Goal: Transaction & Acquisition: Obtain resource

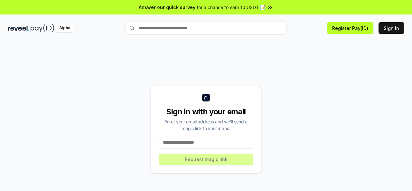
click at [195, 143] on input at bounding box center [206, 143] width 95 height 12
click at [197, 143] on input at bounding box center [206, 143] width 95 height 12
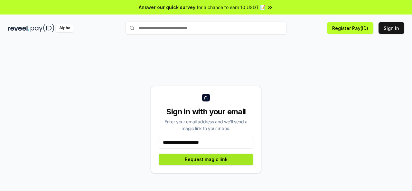
type input "**********"
click at [200, 158] on button "Request magic link" at bounding box center [206, 159] width 95 height 12
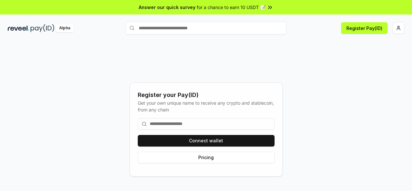
click at [226, 124] on input at bounding box center [206, 124] width 137 height 12
type input "*"
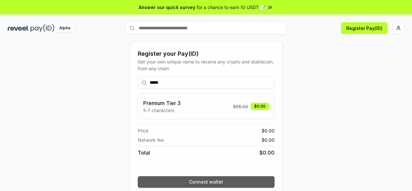
type input "*****"
click at [223, 179] on button "Connect wallet" at bounding box center [206, 182] width 137 height 12
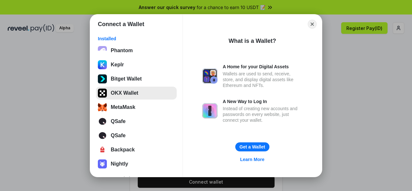
click at [134, 91] on button "OKX Wallet" at bounding box center [136, 93] width 81 height 13
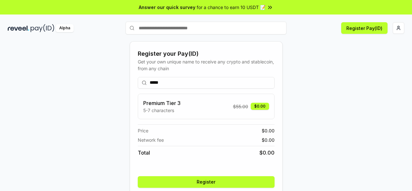
scroll to position [26, 0]
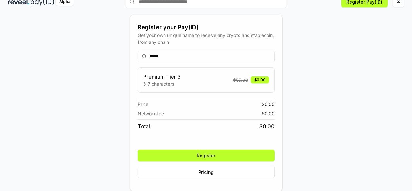
click at [231, 157] on button "Register" at bounding box center [206, 156] width 137 height 12
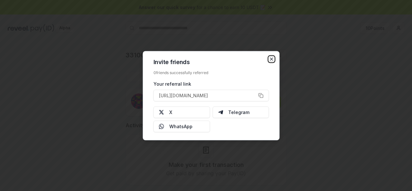
click at [271, 61] on icon "button" at bounding box center [271, 58] width 5 height 5
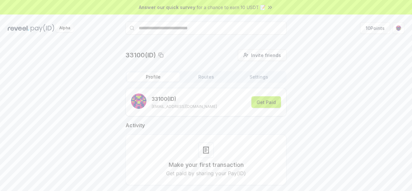
scroll to position [18, 0]
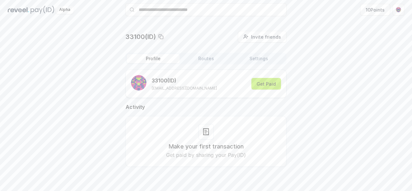
click at [269, 86] on button "Get Paid" at bounding box center [266, 84] width 30 height 12
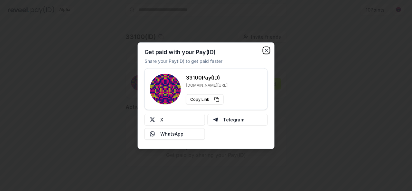
click at [266, 50] on icon "button" at bounding box center [266, 50] width 3 height 3
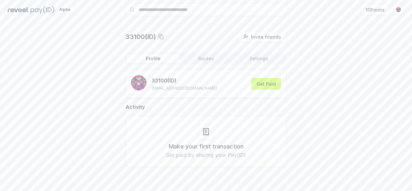
scroll to position [0, 0]
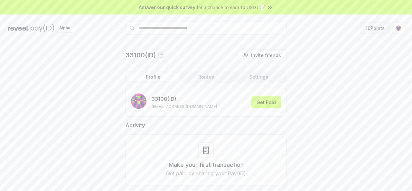
click at [377, 26] on button "10 Points" at bounding box center [375, 28] width 30 height 12
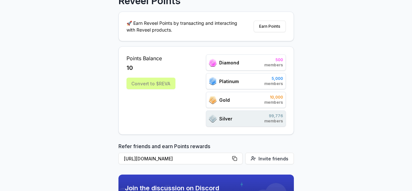
scroll to position [60, 0]
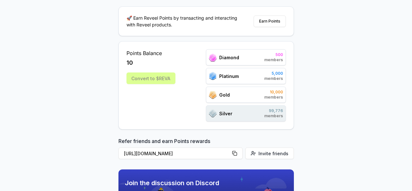
click at [210, 87] on div "Gold 10,000 members" at bounding box center [246, 95] width 80 height 16
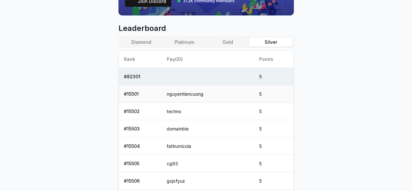
scroll to position [258, 0]
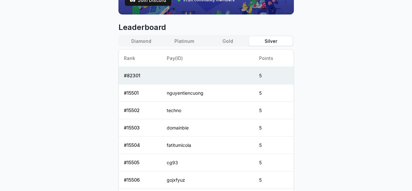
click at [225, 36] on div "Diamond Platinum Gold Silver" at bounding box center [205, 41] width 175 height 12
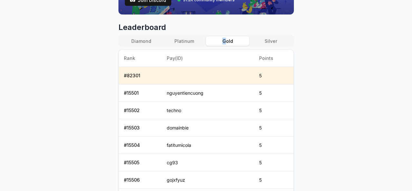
click at [225, 36] on button "Gold" at bounding box center [227, 40] width 43 height 9
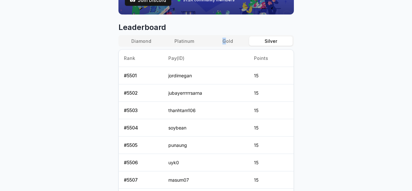
click at [258, 41] on button "Silver" at bounding box center [270, 40] width 43 height 9
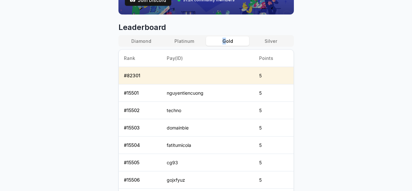
click at [235, 40] on button "Gold" at bounding box center [227, 40] width 43 height 9
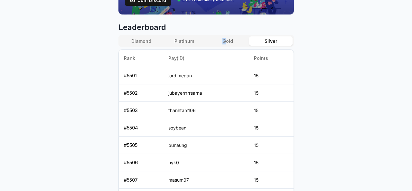
click at [272, 38] on button "Silver" at bounding box center [270, 40] width 43 height 9
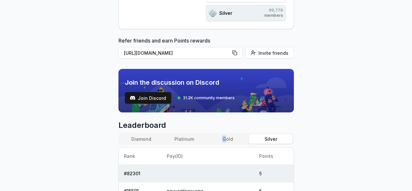
scroll to position [137, 0]
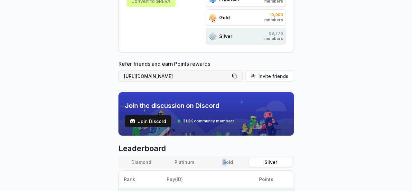
click at [237, 70] on button "[URL][DOMAIN_NAME]" at bounding box center [180, 76] width 124 height 12
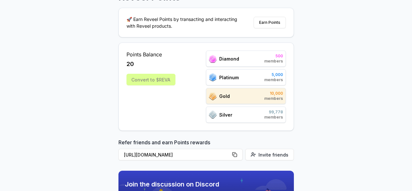
scroll to position [50, 0]
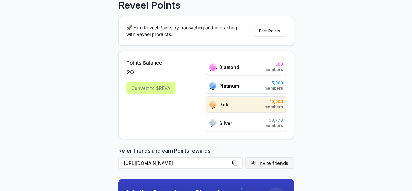
click at [267, 158] on button "Invite friends" at bounding box center [269, 163] width 49 height 12
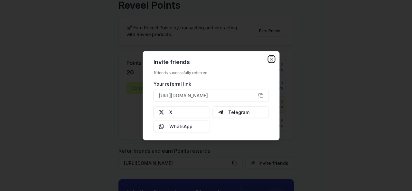
click at [269, 58] on icon "button" at bounding box center [271, 58] width 5 height 5
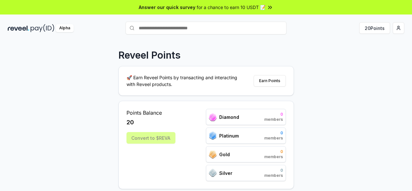
scroll to position [81, 0]
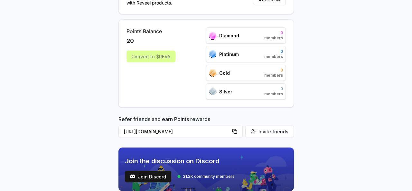
click at [155, 53] on div "Convert to $REVA" at bounding box center [150, 57] width 49 height 12
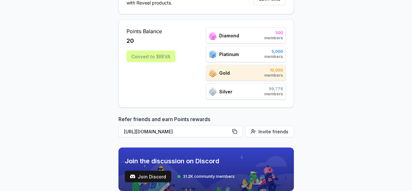
click at [160, 57] on div "Convert to $REVA" at bounding box center [150, 57] width 49 height 12
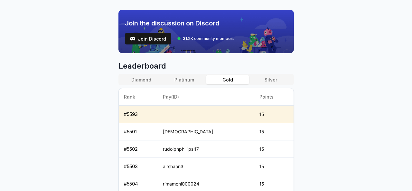
scroll to position [219, 0]
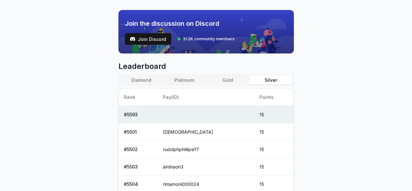
click at [266, 82] on button "Silver" at bounding box center [270, 79] width 43 height 9
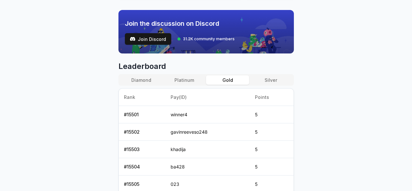
click at [217, 78] on button "Gold" at bounding box center [227, 79] width 43 height 9
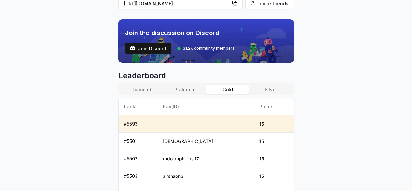
scroll to position [209, 0]
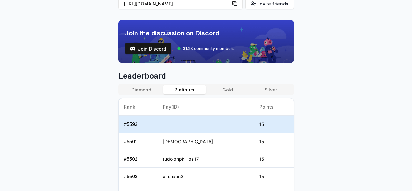
click at [175, 88] on button "Platinum" at bounding box center [184, 89] width 43 height 9
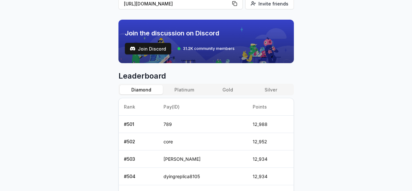
click at [141, 85] on button "Diamond" at bounding box center [141, 89] width 43 height 9
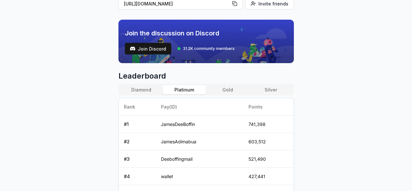
click at [189, 92] on button "Platinum" at bounding box center [184, 89] width 43 height 9
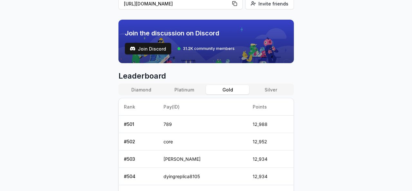
click at [224, 87] on button "Gold" at bounding box center [227, 89] width 43 height 9
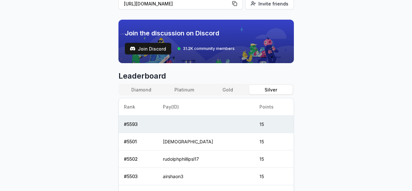
click at [264, 87] on button "Silver" at bounding box center [270, 89] width 43 height 9
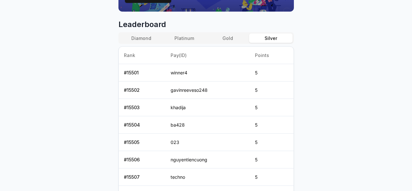
scroll to position [259, 0]
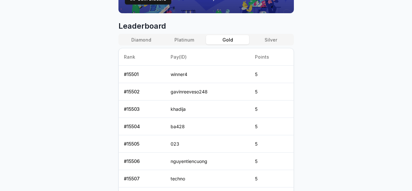
click at [227, 38] on button "Gold" at bounding box center [227, 39] width 43 height 9
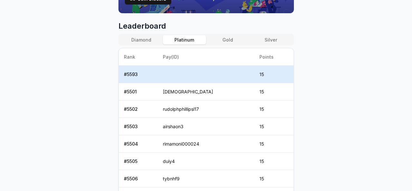
click at [198, 36] on button "Platinum" at bounding box center [184, 39] width 43 height 9
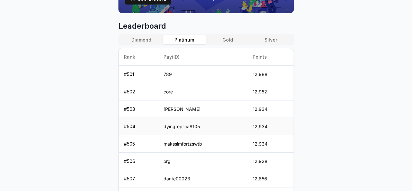
scroll to position [345, 0]
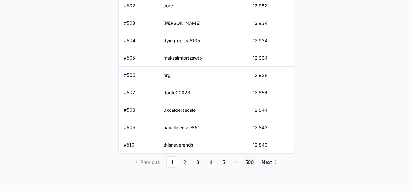
click at [244, 160] on link "500" at bounding box center [250, 162] width 12 height 12
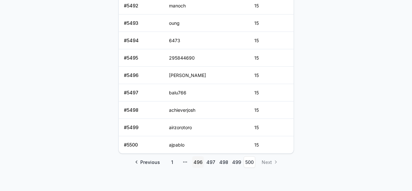
click at [192, 161] on link "496" at bounding box center [198, 162] width 12 height 12
click at [195, 159] on link "495" at bounding box center [198, 162] width 12 height 12
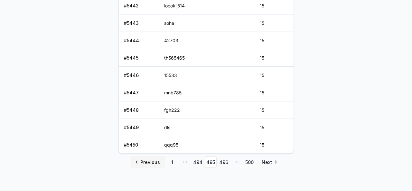
click at [147, 159] on span "Previous" at bounding box center [150, 162] width 20 height 7
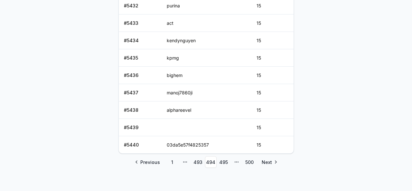
click at [147, 159] on span "Previous" at bounding box center [150, 162] width 20 height 7
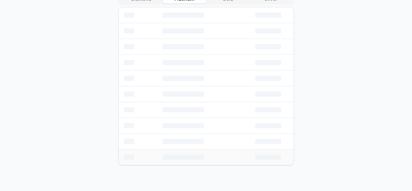
scroll to position [297, 0]
click at [147, 159] on td at bounding box center [138, 160] width 39 height 16
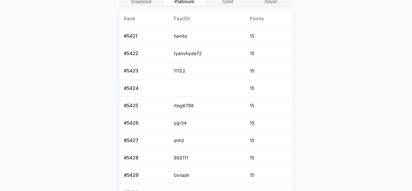
click at [147, 159] on td "# 5428" at bounding box center [144, 157] width 50 height 17
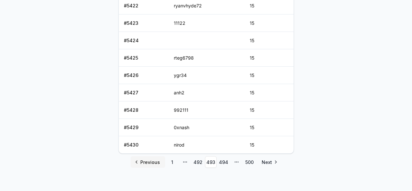
click at [147, 159] on span "Previous" at bounding box center [150, 162] width 20 height 7
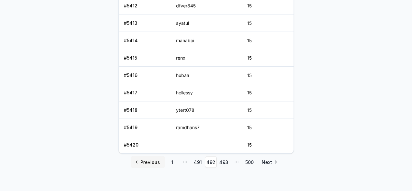
click at [147, 159] on span "Previous" at bounding box center [150, 162] width 20 height 7
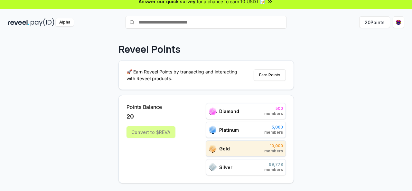
scroll to position [0, 0]
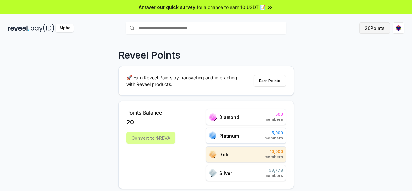
click at [374, 27] on button "20 Points" at bounding box center [374, 28] width 31 height 12
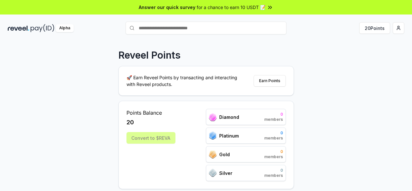
click at [273, 78] on button "Earn Points" at bounding box center [269, 81] width 32 height 12
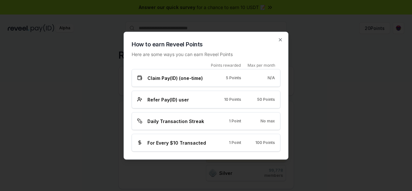
click at [203, 79] on div "Claim Pay(ID) (one-time)" at bounding box center [172, 77] width 70 height 7
click at [281, 40] on icon "button" at bounding box center [280, 39] width 3 height 3
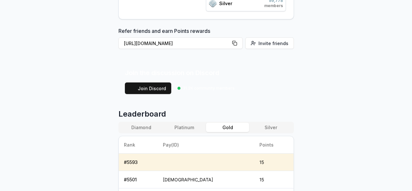
scroll to position [167, 0]
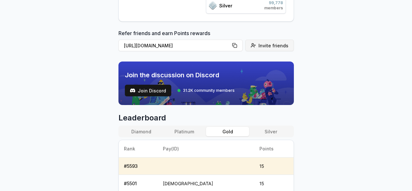
click at [279, 40] on button "Invite friends" at bounding box center [269, 46] width 49 height 12
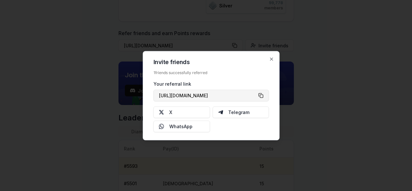
click at [262, 96] on button "[URL][DOMAIN_NAME]" at bounding box center [210, 95] width 115 height 12
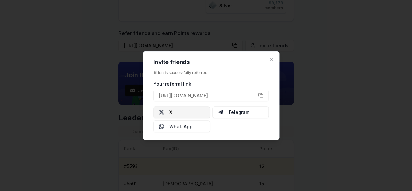
click at [198, 111] on button "X" at bounding box center [181, 112] width 57 height 12
click at [266, 56] on div "Invite friends 2 friends successfully referred Your referral link https://revee…" at bounding box center [211, 95] width 137 height 89
click at [272, 57] on icon "button" at bounding box center [271, 58] width 5 height 5
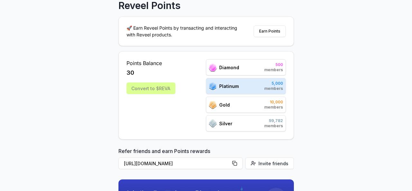
scroll to position [45, 0]
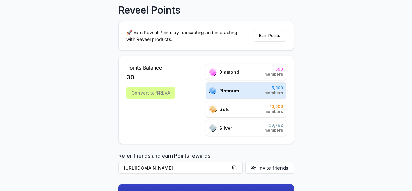
click at [255, 75] on div "Diamond 500 members" at bounding box center [246, 72] width 80 height 16
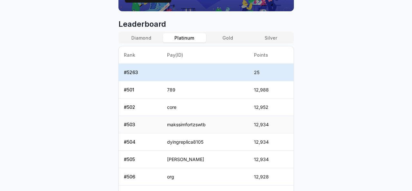
scroll to position [262, 0]
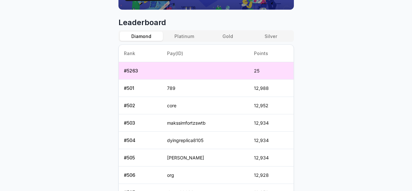
click at [140, 32] on button "Diamond" at bounding box center [141, 36] width 43 height 9
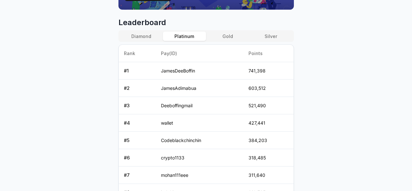
click at [185, 36] on button "Platinum" at bounding box center [184, 36] width 43 height 9
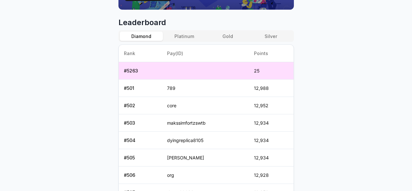
click at [140, 32] on button "Diamond" at bounding box center [141, 36] width 43 height 9
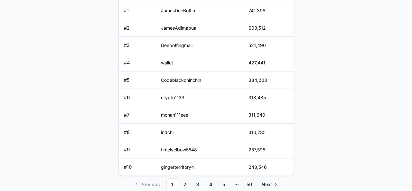
scroll to position [345, 0]
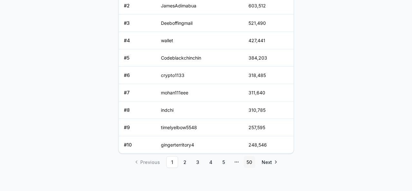
click at [245, 159] on link "50" at bounding box center [250, 162] width 12 height 12
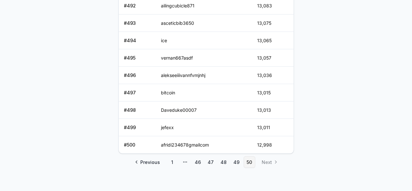
click at [249, 160] on link "50" at bounding box center [250, 162] width 12 height 12
click at [267, 158] on li "Next" at bounding box center [268, 162] width 25 height 12
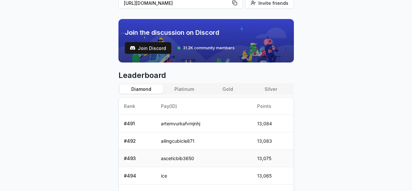
scroll to position [205, 0]
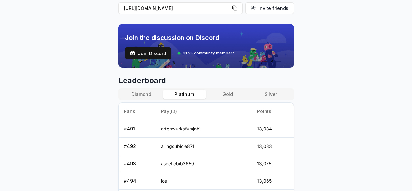
click at [179, 96] on button "Platinum" at bounding box center [184, 93] width 43 height 9
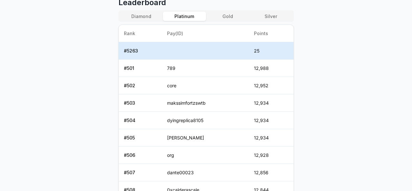
scroll to position [362, 0]
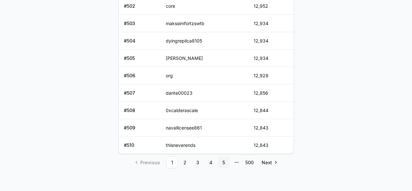
click at [222, 159] on link "5" at bounding box center [224, 162] width 12 height 12
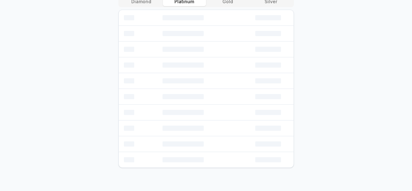
scroll to position [345, 0]
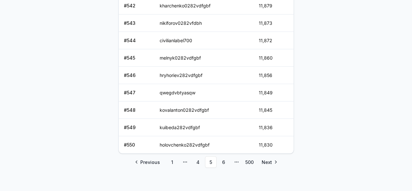
click at [222, 159] on link "6" at bounding box center [224, 162] width 12 height 12
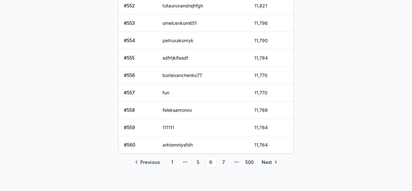
click at [237, 160] on icon "pagination" at bounding box center [236, 161] width 5 height 5
click at [221, 159] on link "7" at bounding box center [224, 162] width 12 height 12
click at [263, 156] on link "Next" at bounding box center [268, 162] width 25 height 12
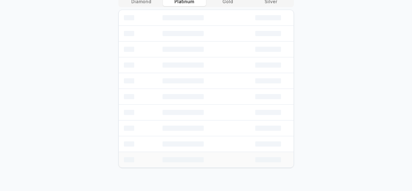
click at [265, 157] on td at bounding box center [271, 160] width 43 height 16
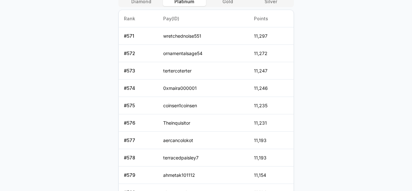
click at [265, 157] on td "11,193" at bounding box center [271, 157] width 45 height 17
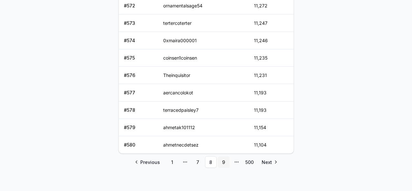
click at [224, 158] on link "9" at bounding box center [224, 162] width 12 height 12
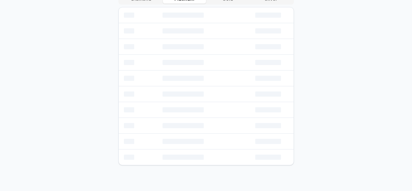
scroll to position [297, 0]
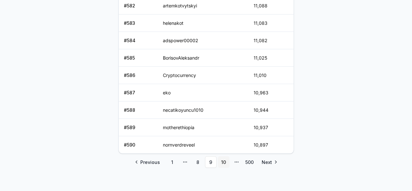
click at [224, 158] on link "10" at bounding box center [224, 162] width 12 height 12
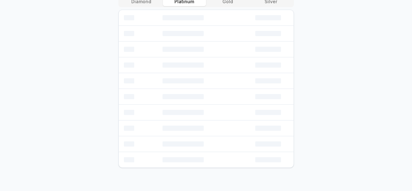
scroll to position [345, 0]
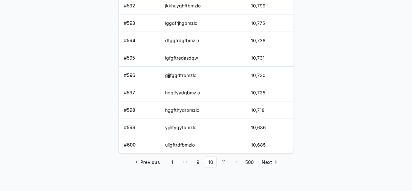
click at [224, 158] on link "11" at bounding box center [224, 162] width 12 height 12
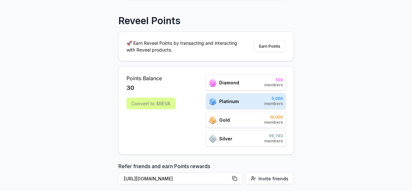
scroll to position [35, 0]
